Goal: Ask a question

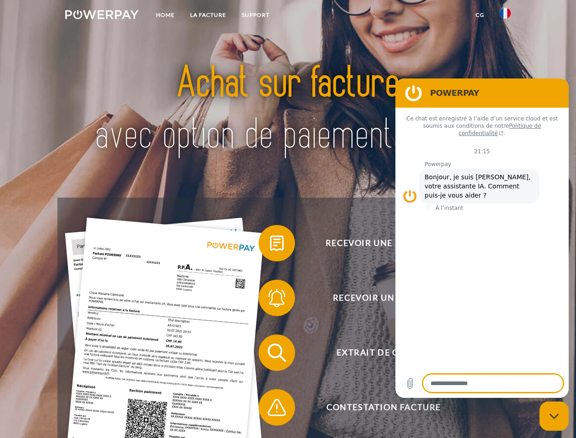
click at [102, 16] on img at bounding box center [101, 14] width 73 height 9
click at [505, 16] on img at bounding box center [505, 13] width 11 height 11
click at [480, 15] on link "CG" at bounding box center [480, 15] width 24 height 16
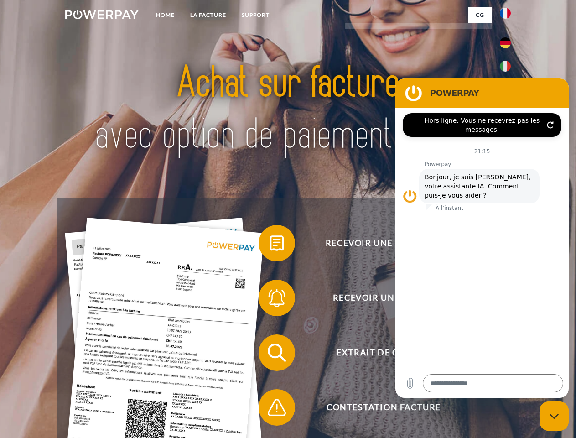
click at [270, 245] on span at bounding box center [263, 243] width 46 height 46
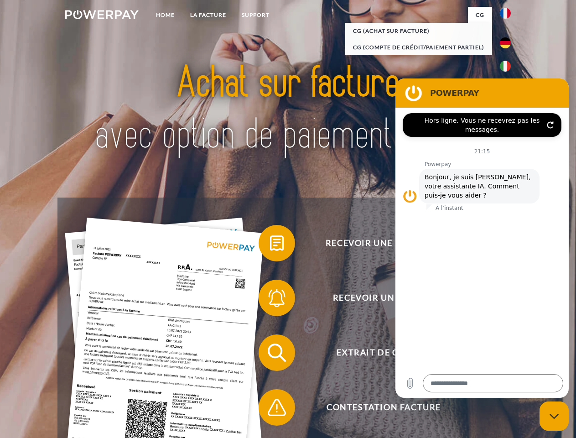
click at [270, 300] on span at bounding box center [263, 298] width 46 height 46
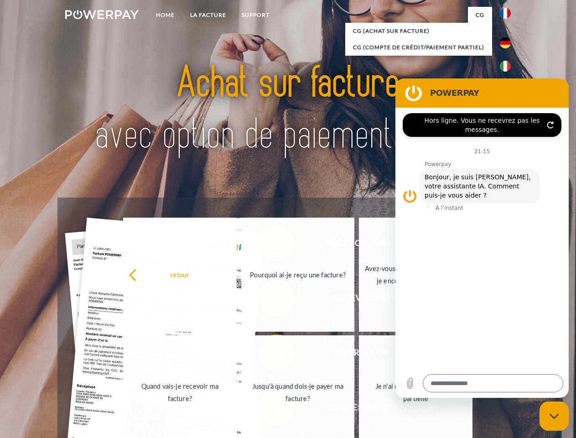
click at [270, 354] on link "Jusqu'à quand dois-je payer ma facture?" at bounding box center [298, 392] width 114 height 114
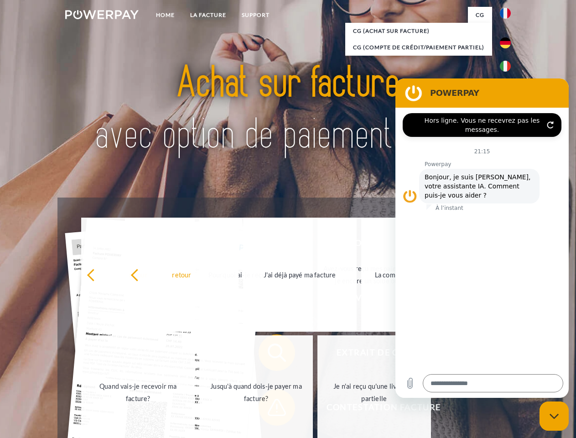
click at [270, 409] on span at bounding box center [263, 407] width 46 height 46
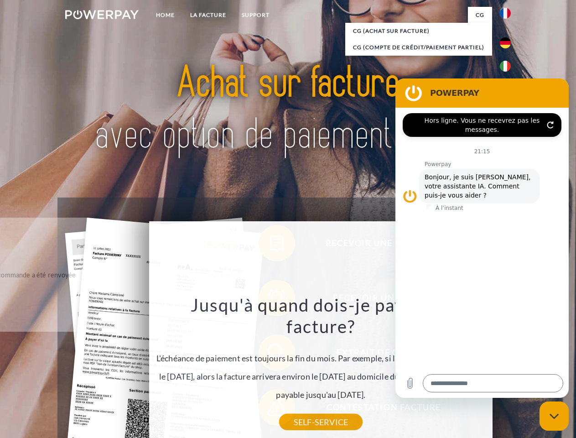
click at [554, 416] on icon "Fermer la fenêtre de messagerie" at bounding box center [554, 416] width 10 height 6
type textarea "*"
